Goal: Task Accomplishment & Management: Complete application form

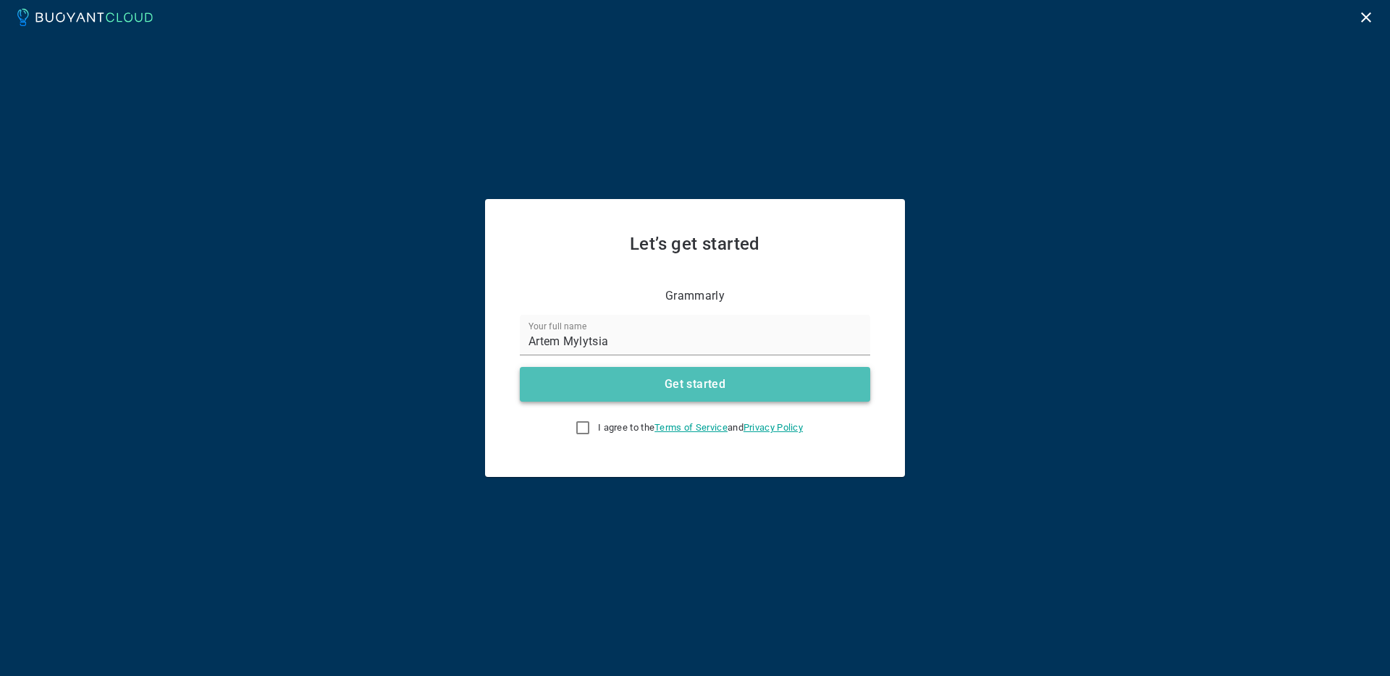
click at [723, 381] on h4 "Get started" at bounding box center [695, 384] width 61 height 14
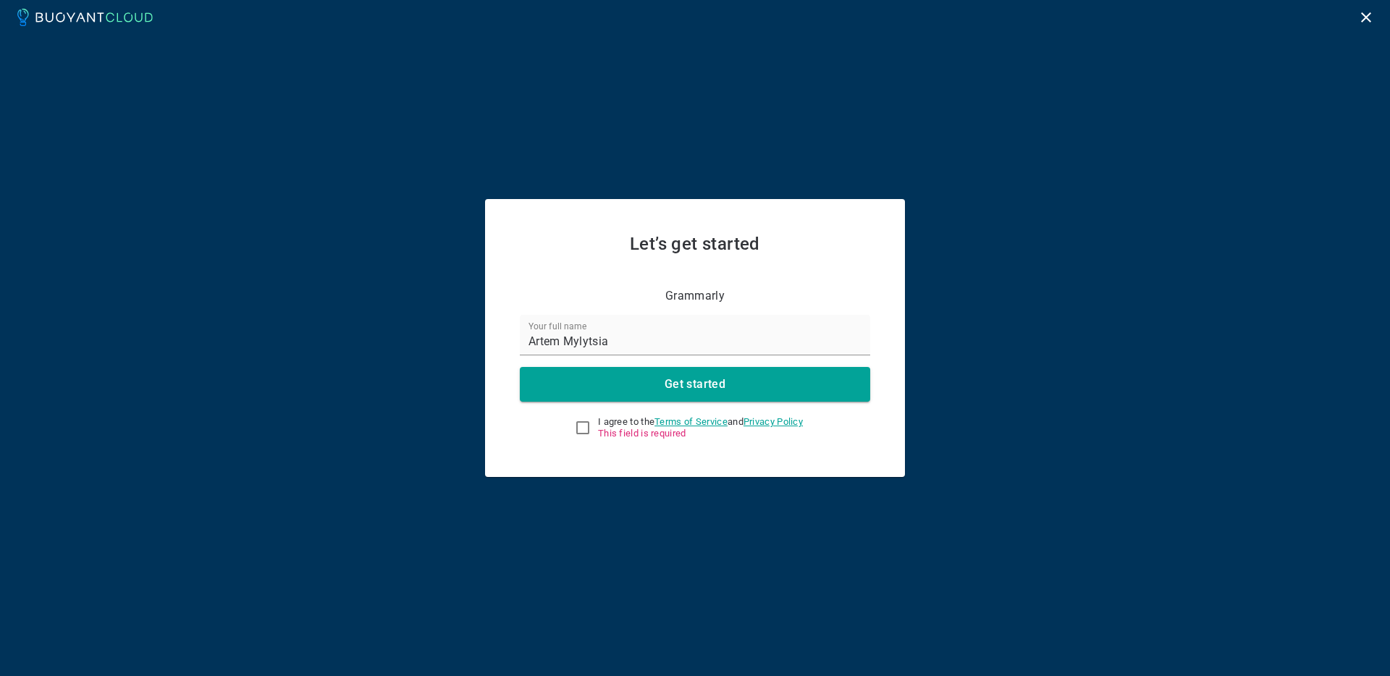
click at [587, 422] on label "I agree to the Terms of Service and Privacy Policy This field is required" at bounding box center [685, 427] width 235 height 29
click at [587, 422] on input "I agree to the Terms of Service and Privacy Policy This field is required" at bounding box center [582, 427] width 17 height 17
checkbox input "true"
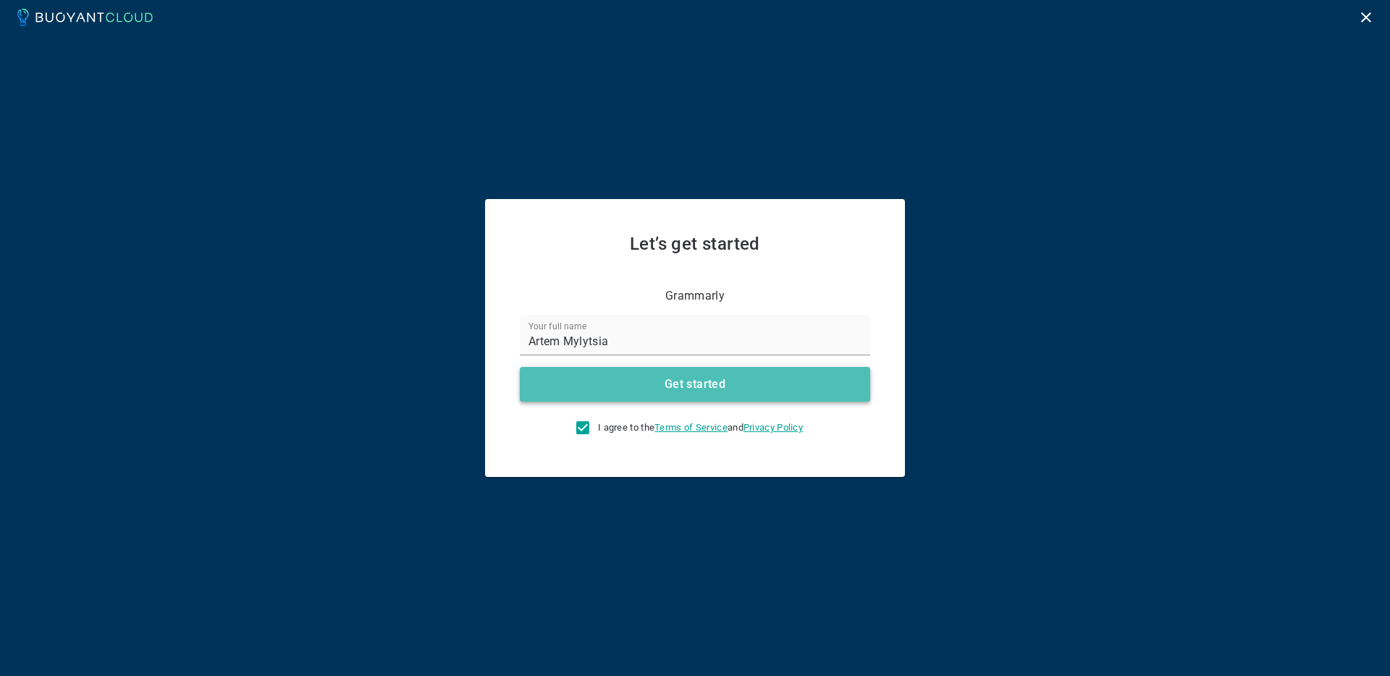
click at [661, 376] on button "Get started" at bounding box center [695, 384] width 350 height 35
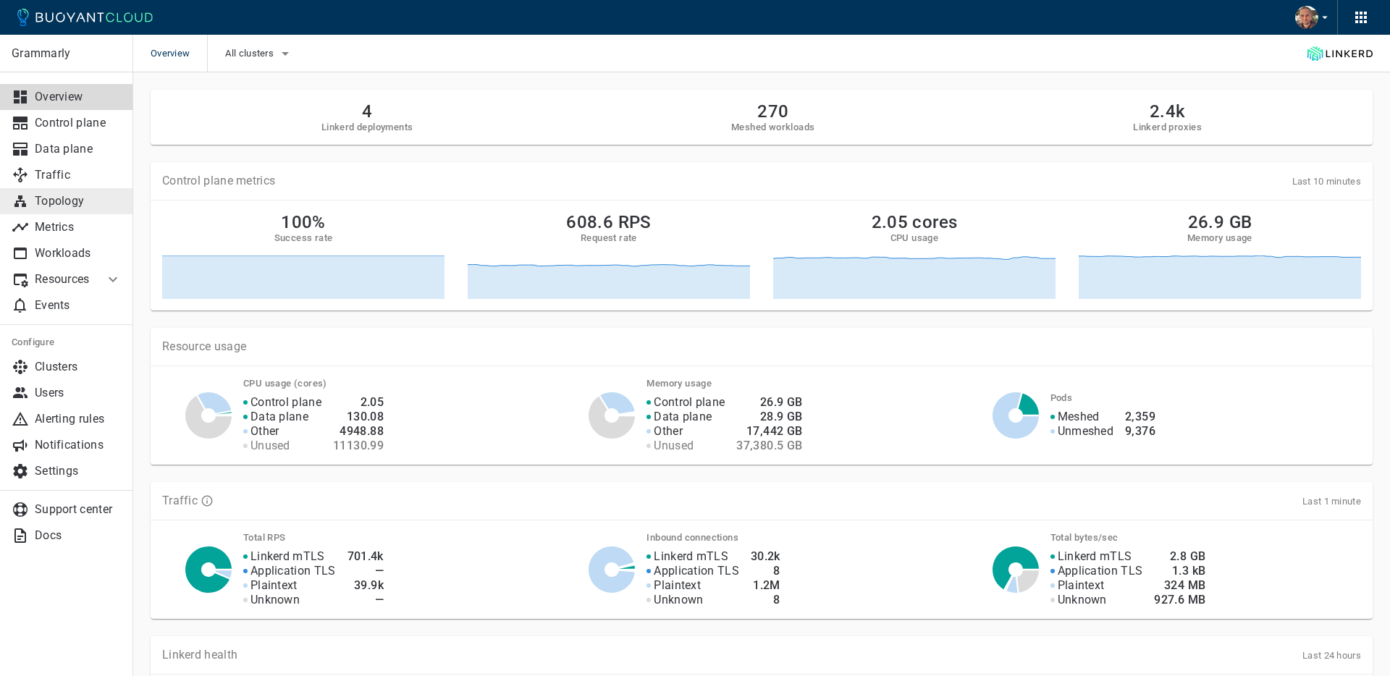
click at [58, 196] on p "Topology" at bounding box center [78, 201] width 87 height 14
